Goal: Task Accomplishment & Management: Manage account settings

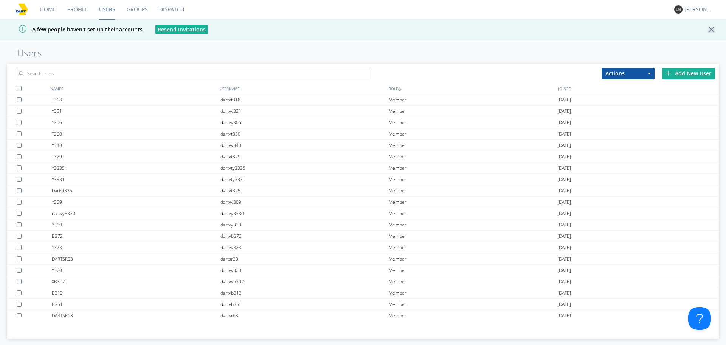
click at [694, 77] on div "Add New User" at bounding box center [688, 73] width 53 height 11
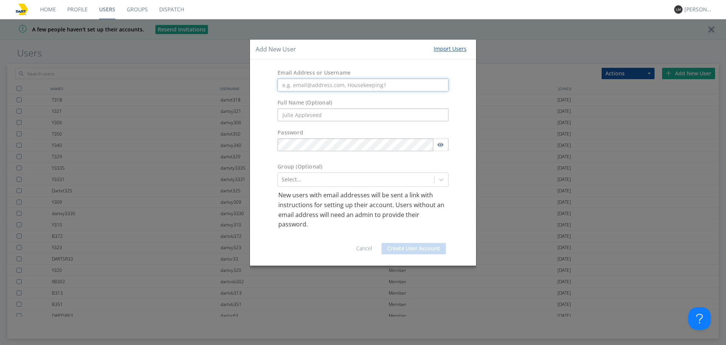
click at [309, 87] on input "text" at bounding box center [363, 85] width 171 height 13
paste input "[PERSON_NAME][EMAIL_ADDRESS][PERSON_NAME][DOMAIN_NAME]"
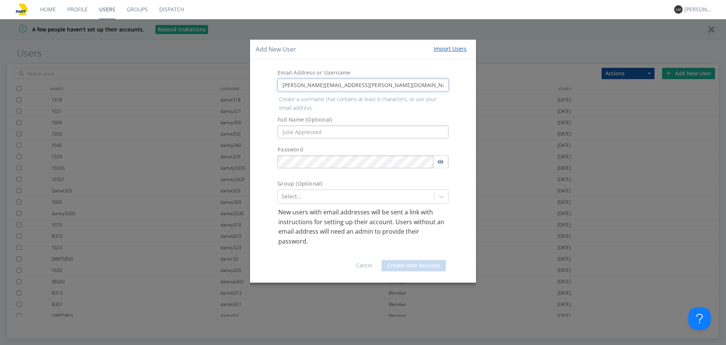
type input "[PERSON_NAME][EMAIL_ADDRESS][PERSON_NAME][DOMAIN_NAME]"
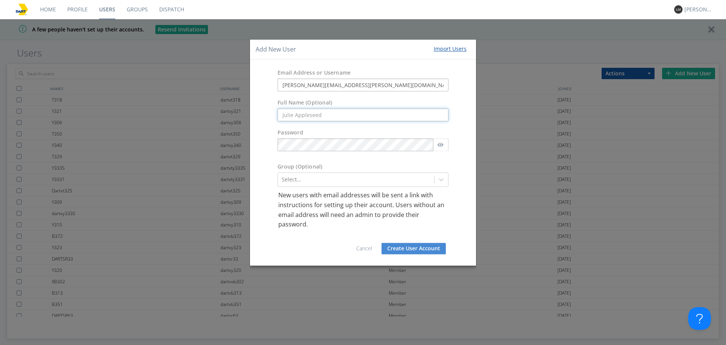
click at [336, 134] on form "Email Address or Username [PERSON_NAME][EMAIL_ADDRESS][PERSON_NAME][DOMAIN_NAME…" at bounding box center [363, 162] width 215 height 194
click at [336, 182] on div at bounding box center [356, 179] width 149 height 9
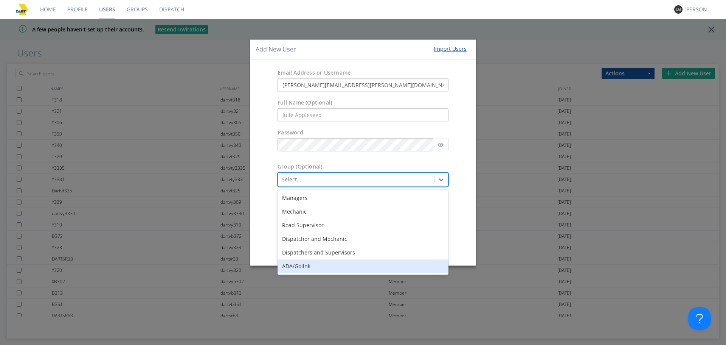
click at [321, 263] on div "ADA/Golink" at bounding box center [363, 266] width 171 height 14
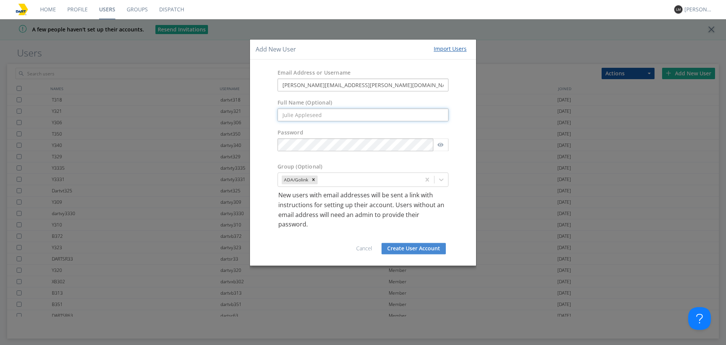
click at [369, 118] on input "text" at bounding box center [363, 115] width 171 height 13
paste input "[PERSON_NAME][EMAIL_ADDRESS][PERSON_NAME][DOMAIN_NAME]"
drag, startPoint x: 320, startPoint y: 113, endPoint x: 483, endPoint y: 104, distance: 162.9
click at [476, 107] on div "Full Name (Optional) [PERSON_NAME][EMAIL_ADDRESS][PERSON_NAME][DOMAIN_NAME]" at bounding box center [363, 110] width 226 height 30
click at [298, 116] on input "[PERSON_NAME].[PERSON_NAME]" at bounding box center [363, 115] width 171 height 13
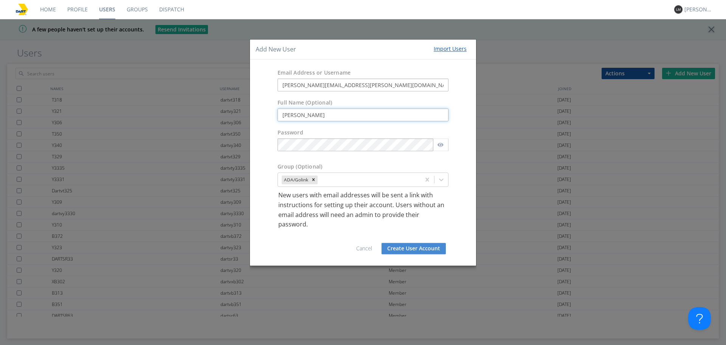
click at [286, 113] on input "[PERSON_NAME]" at bounding box center [363, 115] width 171 height 13
type input "[PERSON_NAME]"
click at [414, 251] on button "Create User Account" at bounding box center [414, 247] width 64 height 11
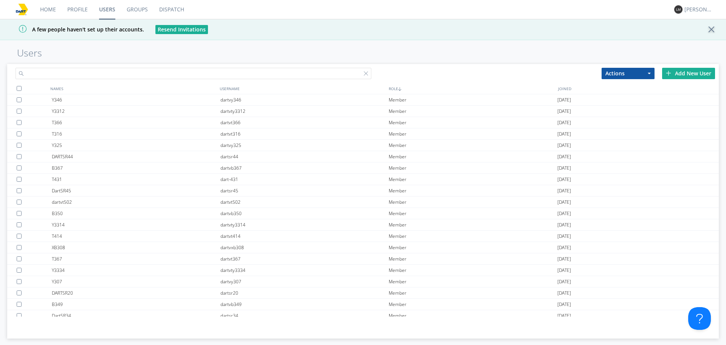
click at [218, 72] on input "text" at bounding box center [194, 73] width 356 height 11
paste input "[PERSON_NAME][EMAIL_ADDRESS][PERSON_NAME][DOMAIN_NAME]"
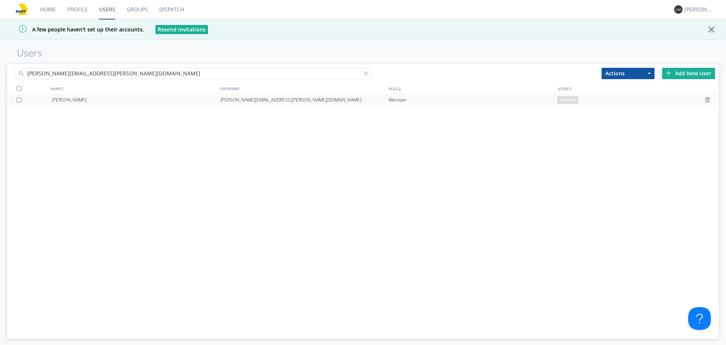
type input "[PERSON_NAME][EMAIL_ADDRESS][PERSON_NAME][DOMAIN_NAME]"
click at [334, 102] on div "[PERSON_NAME][EMAIL_ADDRESS][PERSON_NAME][DOMAIN_NAME]" at bounding box center [304, 99] width 169 height 11
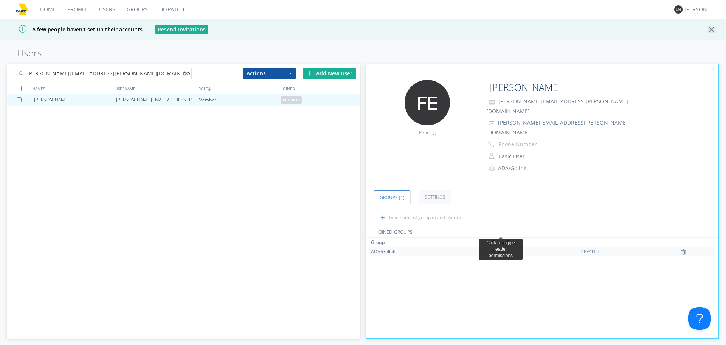
click at [505, 248] on span "Basic" at bounding box center [500, 251] width 17 height 6
click at [501, 248] on span "Basic" at bounding box center [500, 251] width 17 height 6
click at [526, 151] on button "Basic User" at bounding box center [534, 156] width 76 height 11
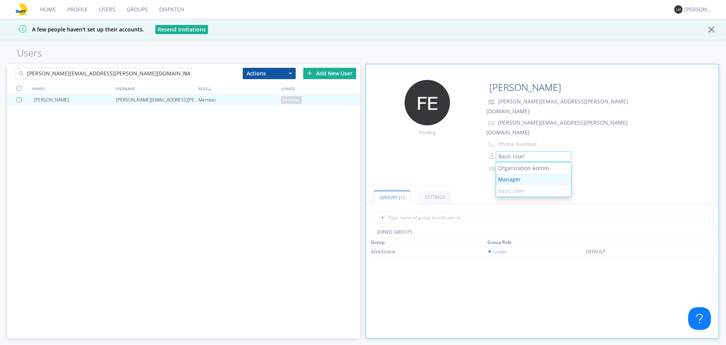
click at [518, 174] on link "Manager" at bounding box center [533, 179] width 75 height 11
click at [327, 71] on div "Add New User" at bounding box center [329, 73] width 53 height 11
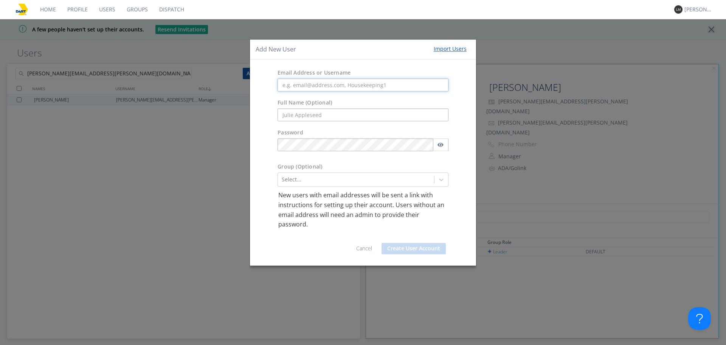
click at [331, 81] on input "text" at bounding box center [363, 85] width 171 height 13
paste input "[EMAIL_ADDRESS][DOMAIN_NAME]"
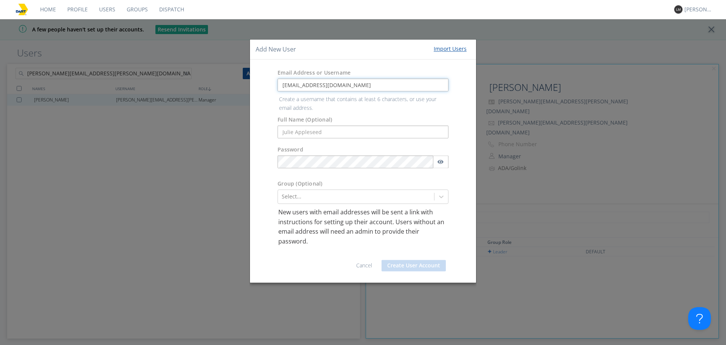
type input "[EMAIL_ADDRESS][DOMAIN_NAME]"
click at [289, 124] on div "Full Name (Optional)" at bounding box center [363, 118] width 226 height 47
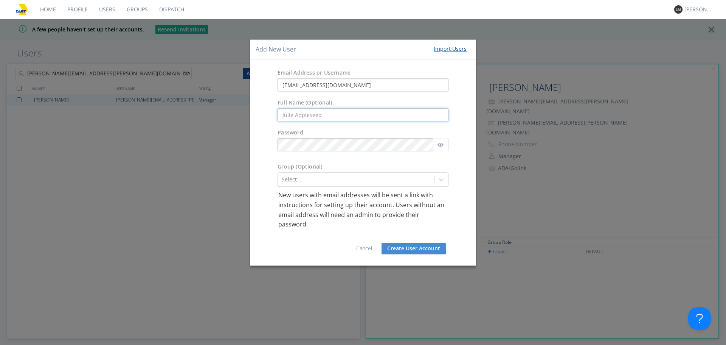
click at [296, 119] on input "text" at bounding box center [363, 115] width 171 height 13
paste input "[EMAIL_ADDRESS][DOMAIN_NAME]"
type input "[EMAIL_ADDRESS][DOMAIN_NAME]"
drag, startPoint x: 300, startPoint y: 114, endPoint x: 561, endPoint y: 106, distance: 261.1
click at [561, 107] on div "Add New User Import Users Email Address or Username [EMAIL_ADDRESS][DOMAIN_NAME…" at bounding box center [363, 172] width 726 height 345
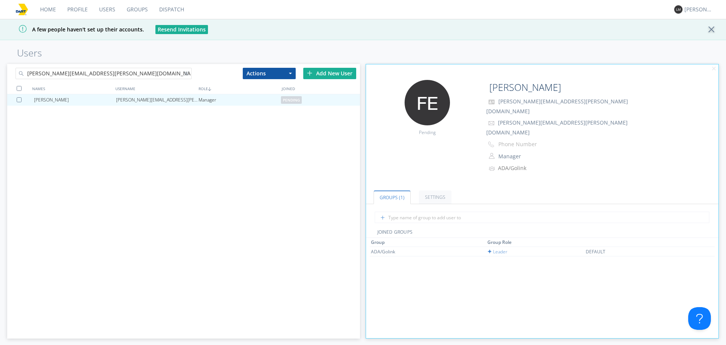
click at [333, 71] on div "Add New User" at bounding box center [329, 73] width 53 height 11
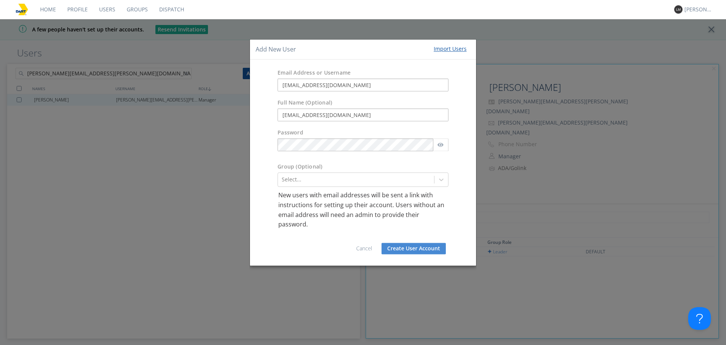
drag, startPoint x: 364, startPoint y: 112, endPoint x: 263, endPoint y: 119, distance: 101.6
click at [264, 119] on div "Full Name (Optional) [EMAIL_ADDRESS][DOMAIN_NAME]" at bounding box center [363, 110] width 226 height 30
type input "Nakaya White"
click at [329, 177] on div at bounding box center [356, 179] width 149 height 9
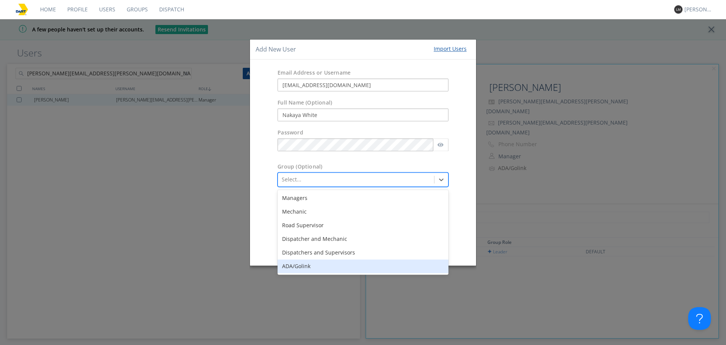
click at [321, 262] on div "ADA/Golink" at bounding box center [363, 266] width 171 height 14
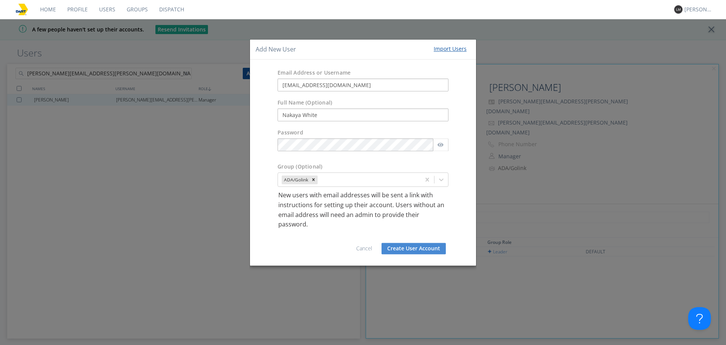
click at [410, 244] on button "Create User Account" at bounding box center [414, 247] width 64 height 11
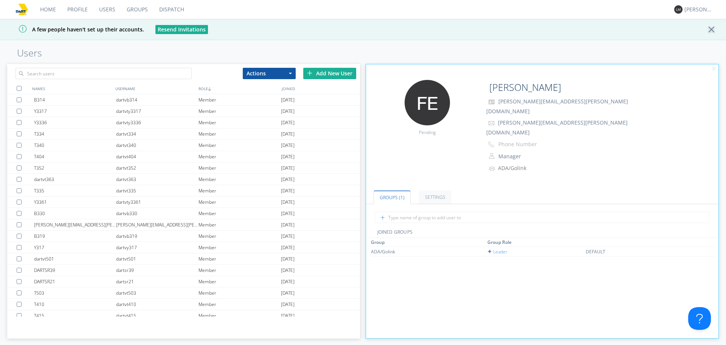
click at [137, 81] on div "Actions Add to Group Delete User Edit Settings Export Users Add New User NAMES …" at bounding box center [183, 201] width 352 height 274
click at [137, 76] on input "text" at bounding box center [104, 73] width 176 height 11
paste input "[EMAIL_ADDRESS][DOMAIN_NAME]"
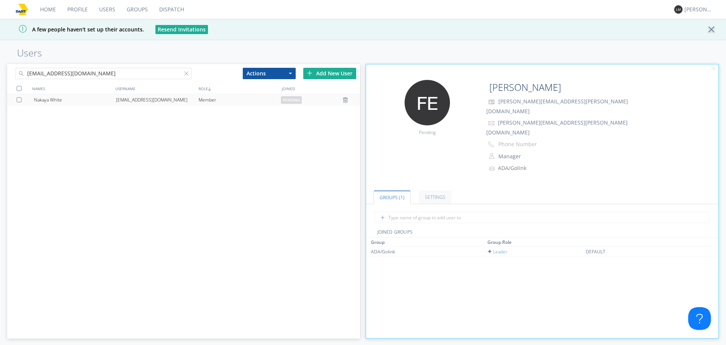
type input "[EMAIL_ADDRESS][DOMAIN_NAME]"
click at [178, 99] on div "[EMAIL_ADDRESS][DOMAIN_NAME]" at bounding box center [157, 99] width 82 height 11
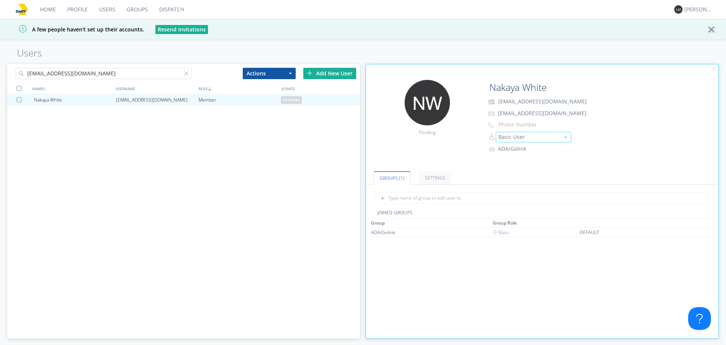
click at [522, 139] on button "Basic User" at bounding box center [534, 137] width 76 height 11
click at [518, 159] on link "Manager" at bounding box center [533, 159] width 75 height 11
click at [504, 232] on span "Basic" at bounding box center [500, 232] width 17 height 6
